Goal: Information Seeking & Learning: Learn about a topic

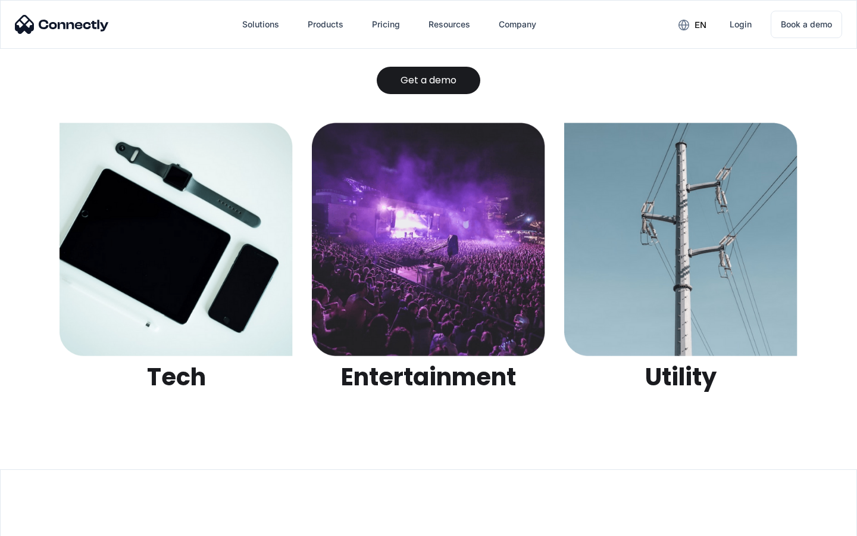
scroll to position [3754, 0]
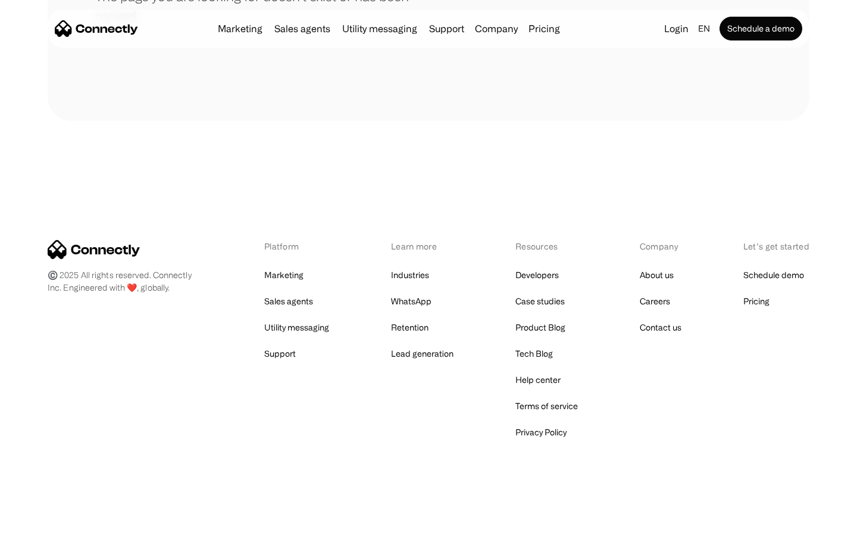
scroll to position [217, 0]
